Goal: Task Accomplishment & Management: Complete application form

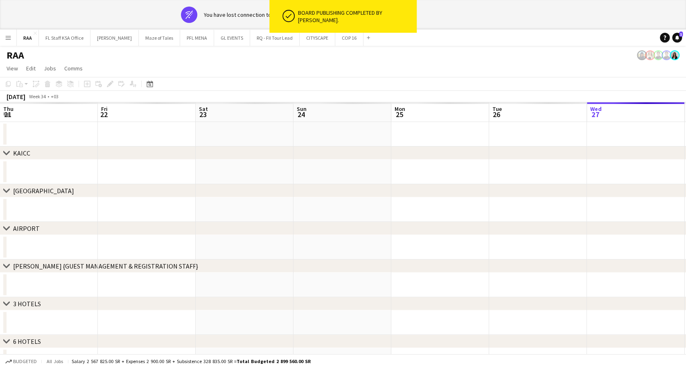
scroll to position [0, 196]
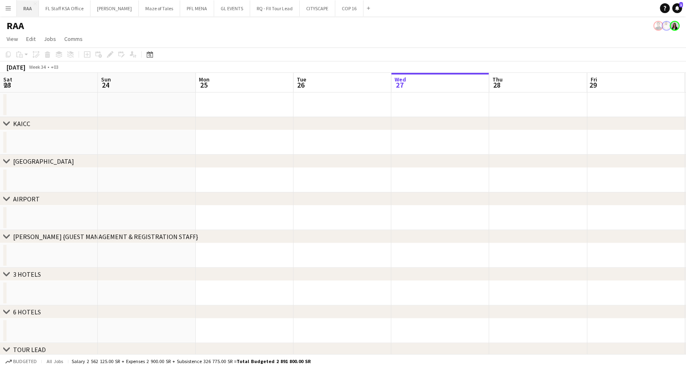
click at [21, 9] on button "RAA Close" at bounding box center [28, 8] width 22 height 16
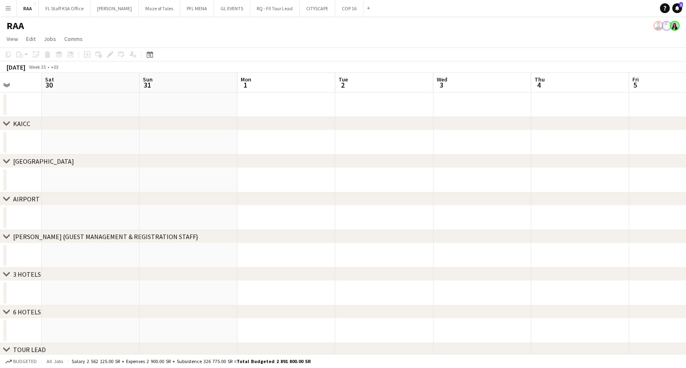
scroll to position [0, 262]
drag, startPoint x: 273, startPoint y: 154, endPoint x: 2, endPoint y: 161, distance: 270.3
click at [0, 159] on html "Menu Boards Boards Boards All jobs Status Workforce Workforce My Workforce Recr…" at bounding box center [343, 272] width 686 height 545
drag, startPoint x: 305, startPoint y: 161, endPoint x: 0, endPoint y: 117, distance: 308.2
click at [0, 116] on html "Menu Boards Boards Boards All jobs Status Workforce Workforce My Workforce Recr…" at bounding box center [343, 272] width 686 height 545
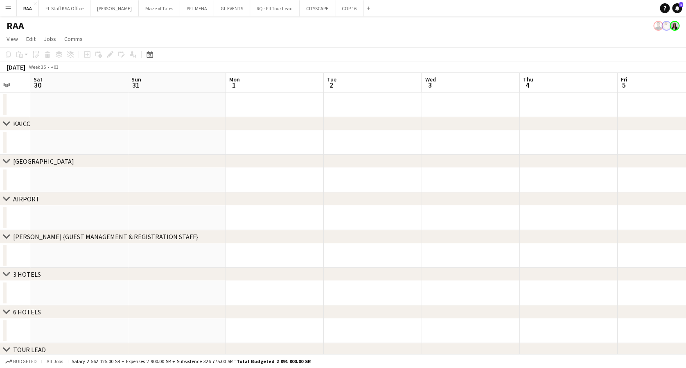
drag, startPoint x: 304, startPoint y: 137, endPoint x: -2, endPoint y: 117, distance: 307.3
click at [0, 117] on html "Menu Boards Boards Boards All jobs Status Workforce Workforce My Workforce Recr…" at bounding box center [343, 272] width 686 height 545
drag, startPoint x: 362, startPoint y: 143, endPoint x: 52, endPoint y: 133, distance: 310.1
click at [52, 133] on app-calendar-viewport "Sat 30 Sun 31 Mon 1 Tue 2 Wed 3 Thu 4 Fri 5 Sat 6 Sun 7 Mon 8 Tue 9 Wed 10 Thu …" at bounding box center [343, 302] width 686 height 459
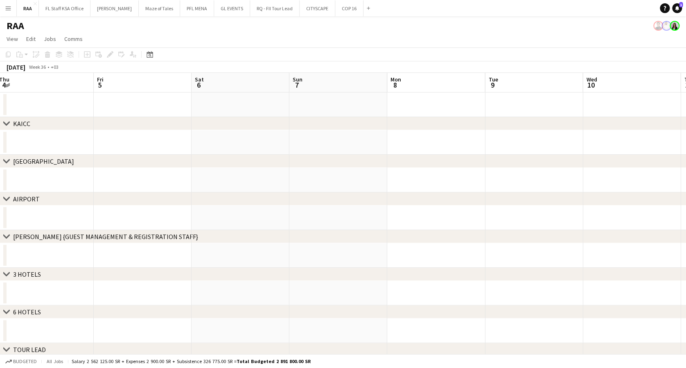
drag, startPoint x: 333, startPoint y: 142, endPoint x: 21, endPoint y: 131, distance: 312.2
click at [0, 124] on html "Menu Boards Boards Boards All jobs Status Workforce Workforce My Workforce Recr…" at bounding box center [343, 272] width 686 height 545
drag, startPoint x: 323, startPoint y: 144, endPoint x: -2, endPoint y: 125, distance: 326.5
click at [0, 125] on html "Menu Boards Boards Boards All jobs Status Workforce Workforce My Workforce Recr…" at bounding box center [343, 272] width 686 height 545
click at [0, 124] on html "Menu Boards Boards Boards All jobs Status Workforce Workforce My Workforce Recr…" at bounding box center [343, 272] width 686 height 545
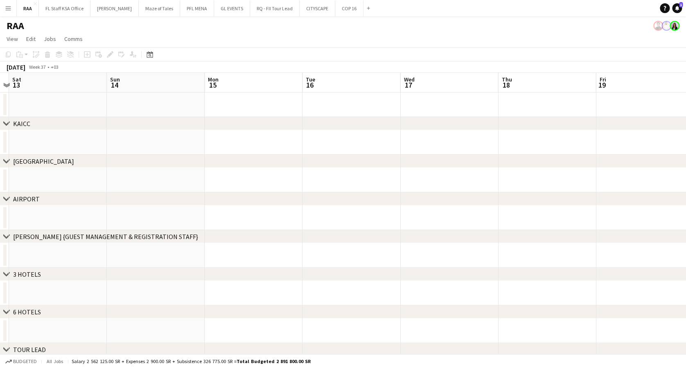
drag, startPoint x: 186, startPoint y: 149, endPoint x: 16, endPoint y: 149, distance: 170.7
click at [16, 149] on app-calendar-viewport "Tue 9 Wed 10 Thu 11 Fri 12 Sat 13 Sun 14 Mon 15 Tue 16 Wed 17 Thu 18 Fri 19 Sat…" at bounding box center [343, 302] width 686 height 459
drag, startPoint x: 262, startPoint y: 144, endPoint x: -2, endPoint y: 122, distance: 265.4
click at [0, 122] on html "Menu Boards Boards Boards All jobs Status Workforce Workforce My Workforce Recr…" at bounding box center [343, 272] width 686 height 545
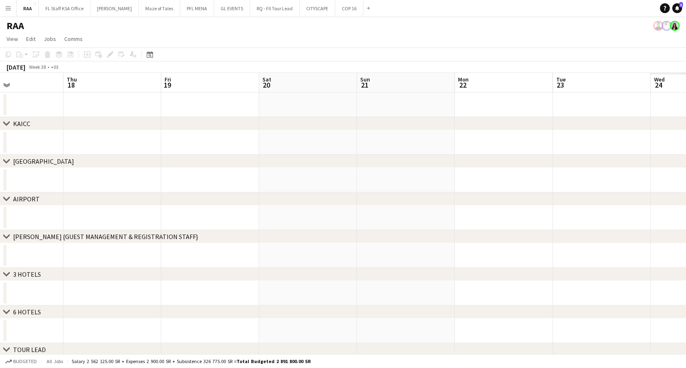
drag, startPoint x: 298, startPoint y: 143, endPoint x: -2, endPoint y: 136, distance: 300.2
click at [0, 136] on html "Menu Boards Boards Boards All jobs Status Workforce Workforce My Workforce Recr…" at bounding box center [343, 272] width 686 height 545
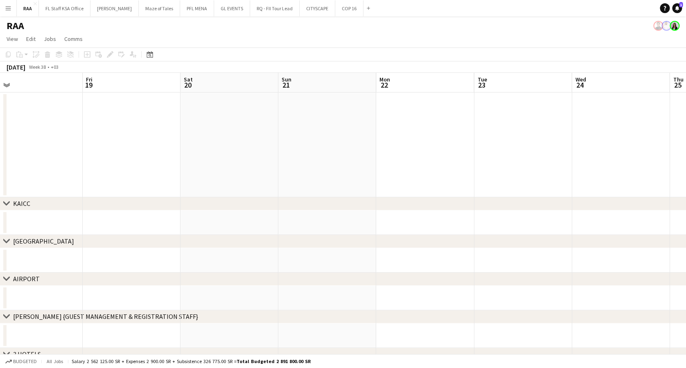
drag, startPoint x: 259, startPoint y: 138, endPoint x: 43, endPoint y: 142, distance: 216.2
click at [0, 136] on html "Menu Boards Boards Boards All jobs Status Workforce Workforce My Workforce Recr…" at bounding box center [343, 313] width 686 height 626
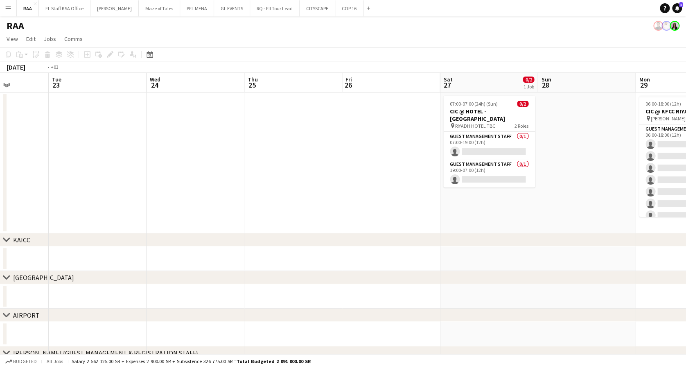
drag, startPoint x: 288, startPoint y: 142, endPoint x: -2, endPoint y: 139, distance: 290.7
click at [0, 139] on html "Menu Boards Boards Boards All jobs Status Workforce Workforce My Workforce Recr…" at bounding box center [343, 331] width 686 height 662
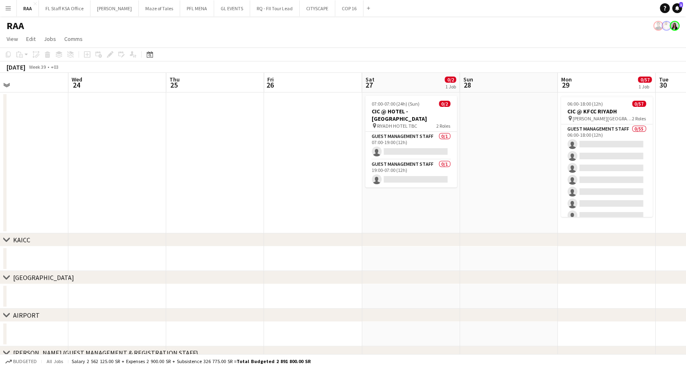
drag, startPoint x: 138, startPoint y: 144, endPoint x: 0, endPoint y: 144, distance: 138.0
click at [0, 144] on html "Menu Boards Boards Boards All jobs Status Workforce Workforce My Workforce Recr…" at bounding box center [343, 331] width 686 height 662
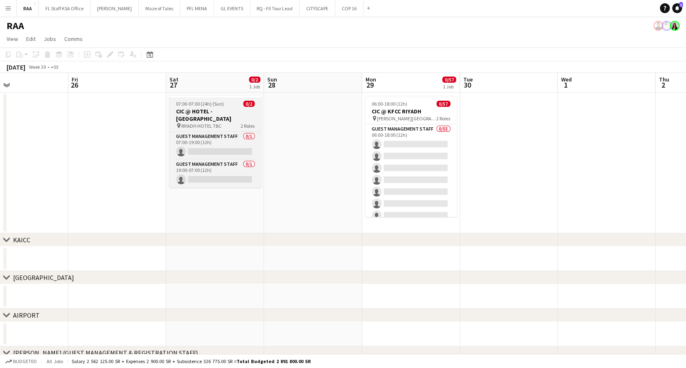
click at [198, 113] on h3 "CIC @ HOTEL - [GEOGRAPHIC_DATA]" at bounding box center [216, 115] width 92 height 15
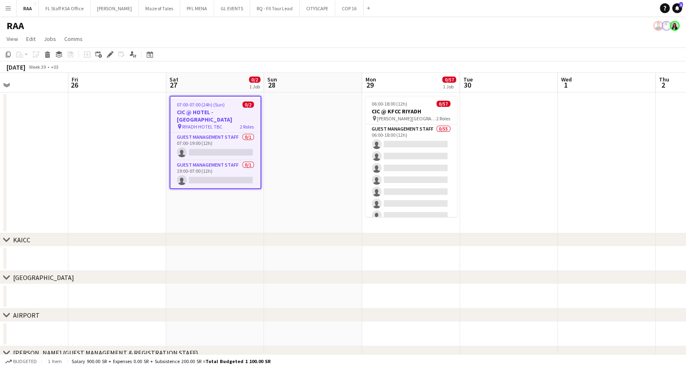
click at [198, 113] on h3 "CIC @ HOTEL - [GEOGRAPHIC_DATA]" at bounding box center [215, 116] width 90 height 15
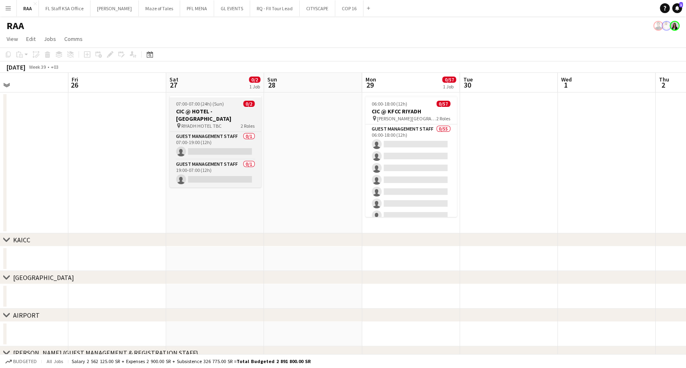
click at [212, 123] on span "RIYADH HOTEL TBC" at bounding box center [201, 126] width 40 height 6
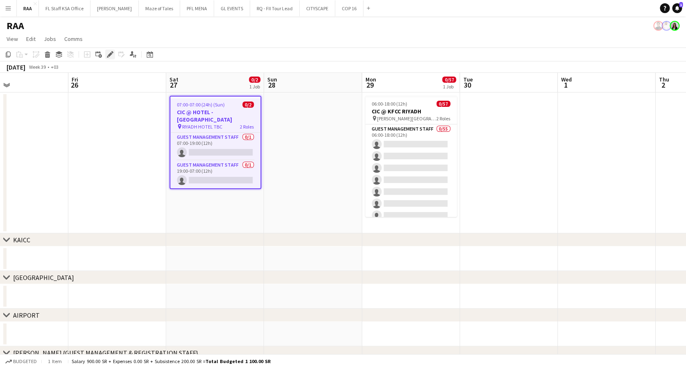
click at [111, 52] on icon at bounding box center [110, 54] width 5 height 5
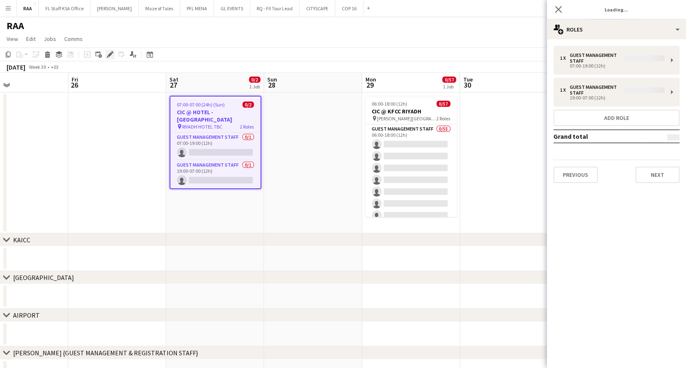
type input "**********"
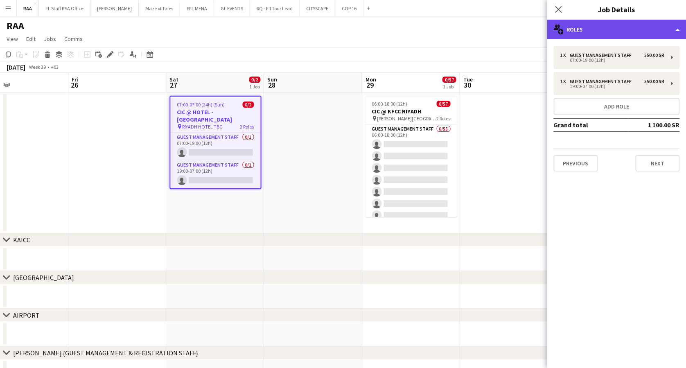
click at [626, 29] on div "multiple-users-add Roles" at bounding box center [616, 30] width 139 height 20
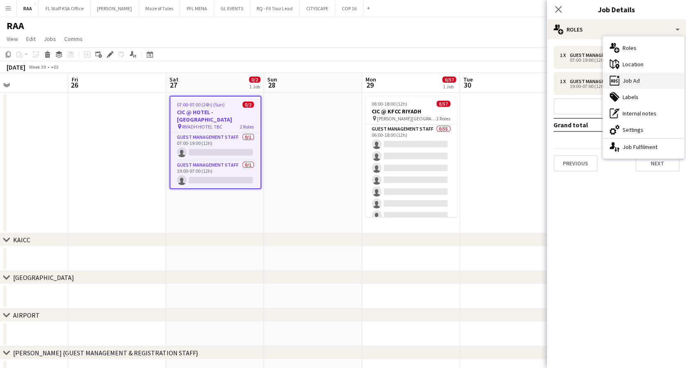
click at [642, 82] on div "ads-window Job Ad" at bounding box center [643, 80] width 81 height 16
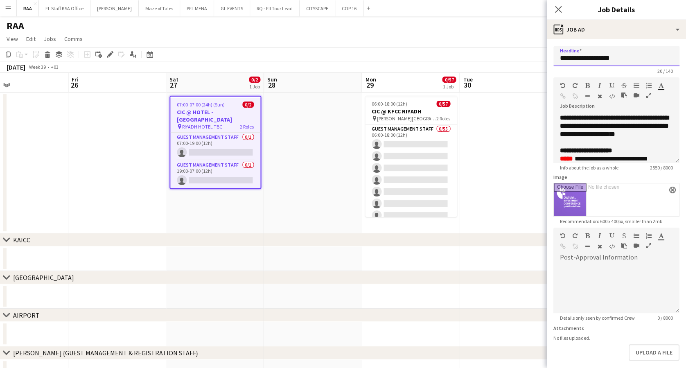
click at [628, 61] on input "**********" at bounding box center [617, 56] width 126 height 20
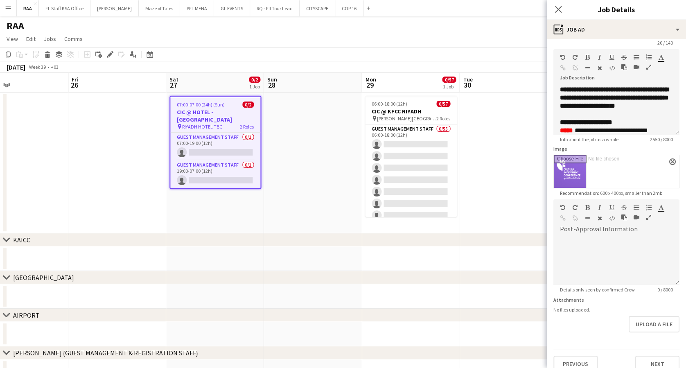
scroll to position [39, 0]
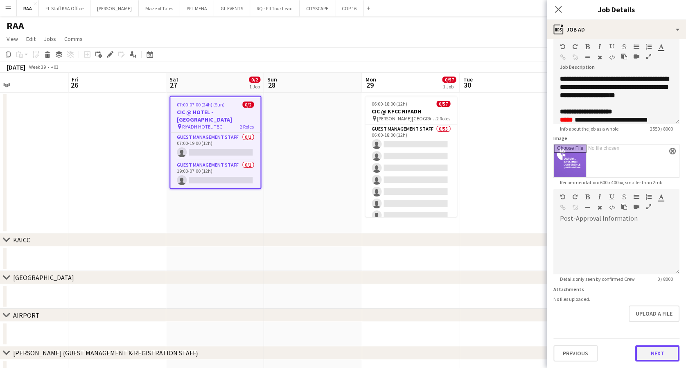
click at [635, 347] on button "Next" at bounding box center [657, 353] width 44 height 16
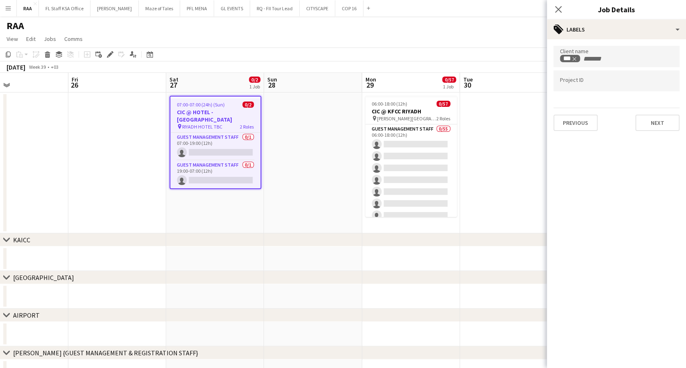
scroll to position [0, 0]
click at [646, 122] on button "Next" at bounding box center [657, 123] width 44 height 16
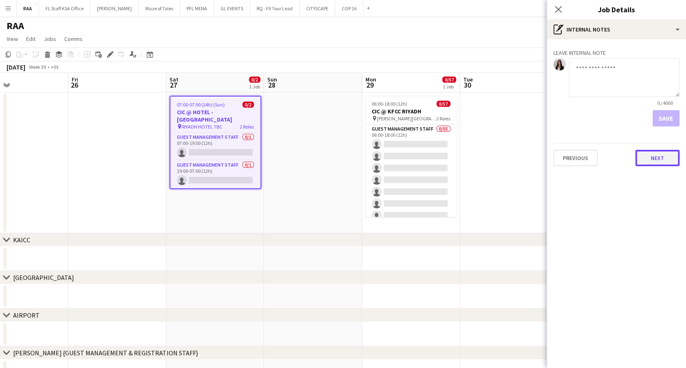
click at [649, 159] on button "Next" at bounding box center [657, 158] width 44 height 16
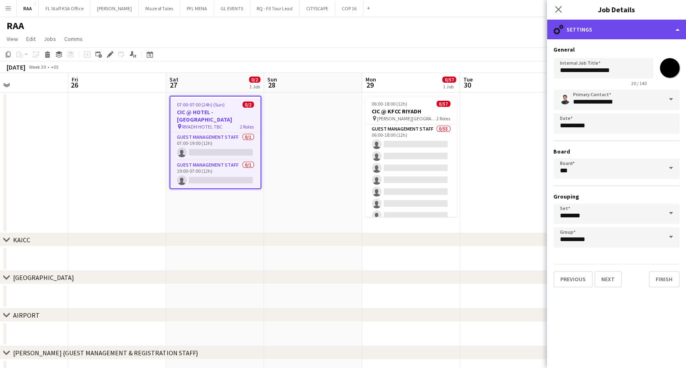
click at [644, 34] on div "cog-double-3 Settings" at bounding box center [616, 30] width 139 height 20
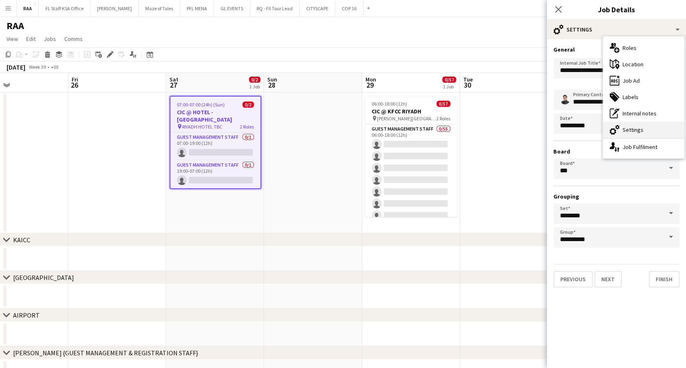
click at [645, 133] on div "cog-double-3 Settings" at bounding box center [643, 130] width 81 height 16
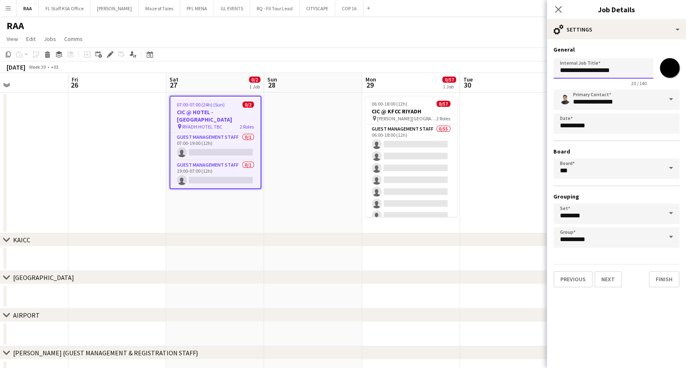
click at [626, 70] on input "**********" at bounding box center [604, 68] width 100 height 20
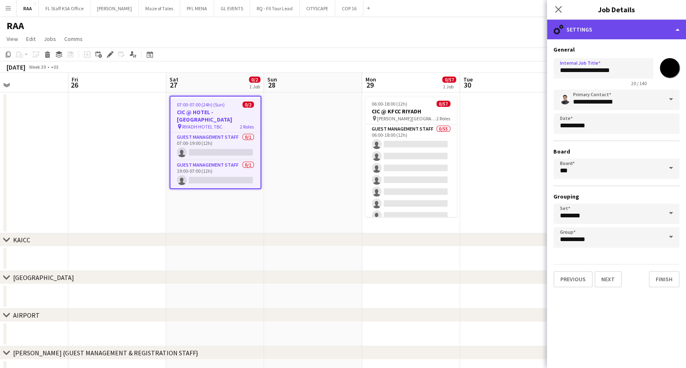
click at [629, 30] on div "cog-double-3 Settings" at bounding box center [616, 30] width 139 height 20
